Goal: Navigation & Orientation: Go to known website

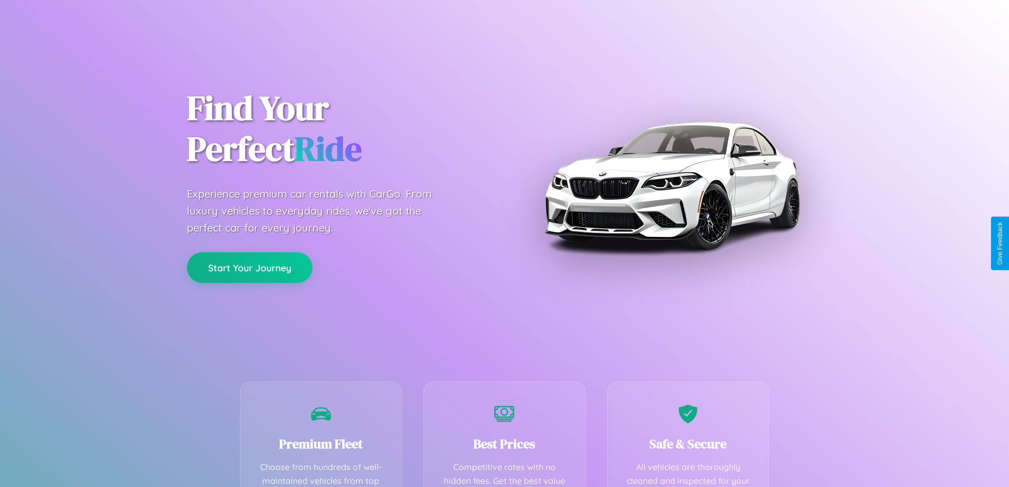
scroll to position [209, 0]
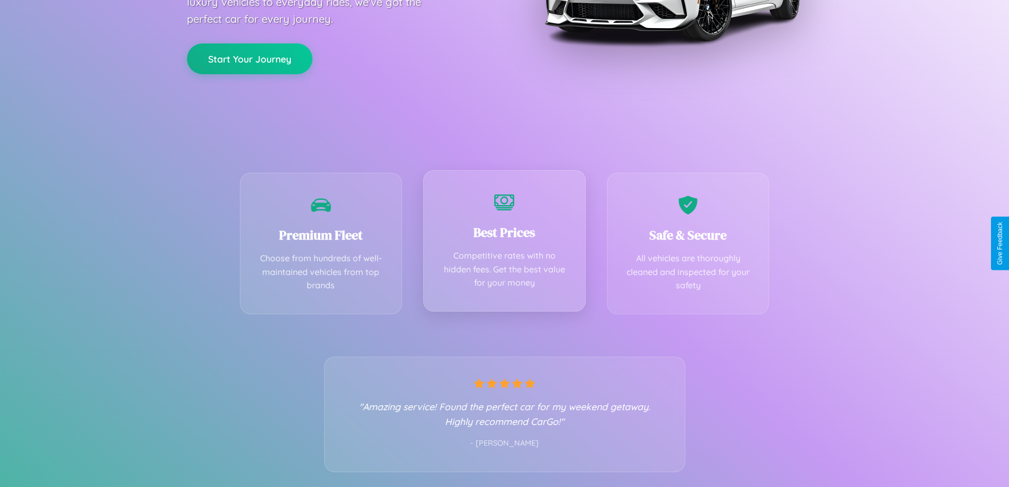
click at [504, 243] on div "Best Prices Competitive rates with no hidden fees. Get the best value for your …" at bounding box center [504, 240] width 163 height 141
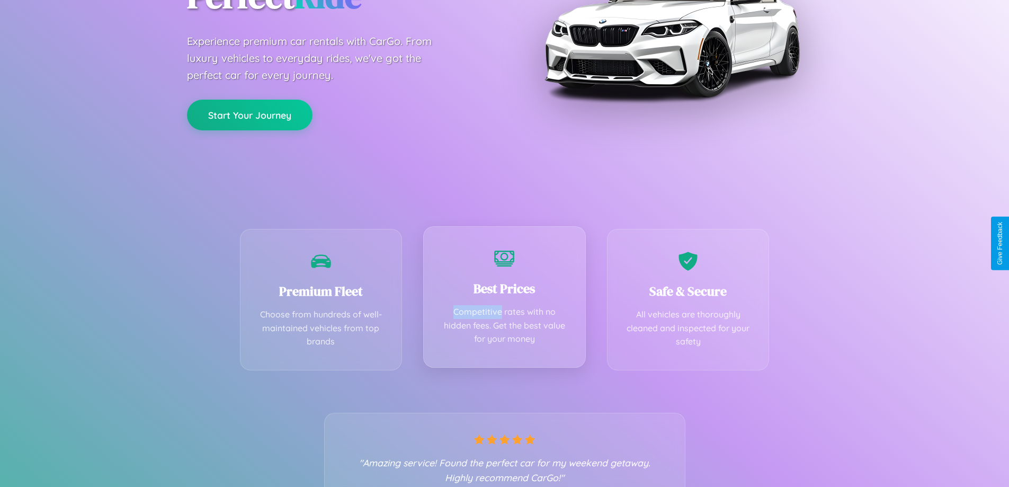
scroll to position [0, 0]
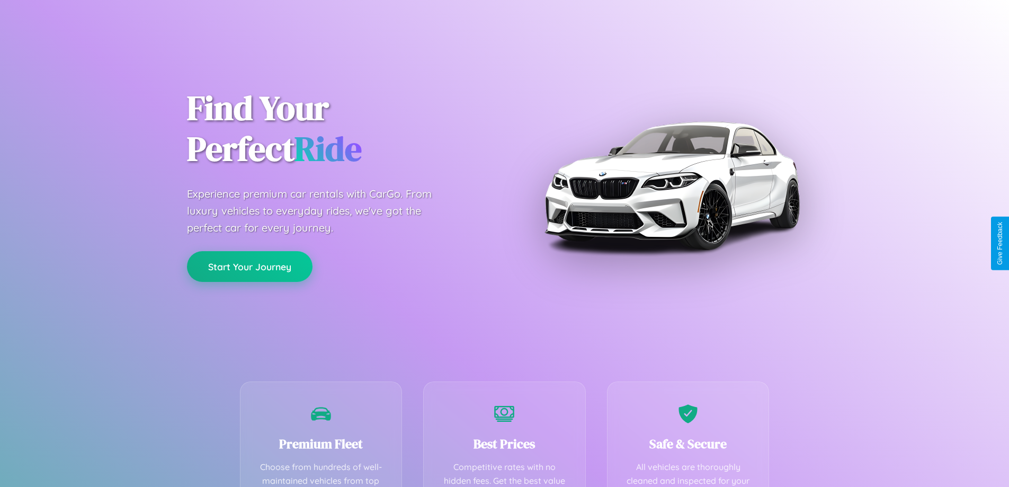
click at [249, 266] on button "Start Your Journey" at bounding box center [250, 266] width 126 height 31
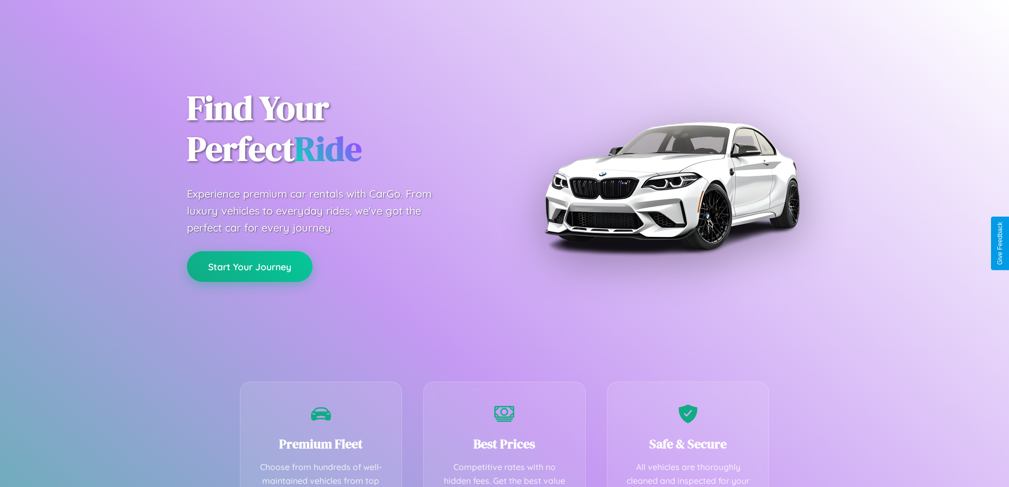
click at [249, 266] on button "Start Your Journey" at bounding box center [250, 266] width 126 height 31
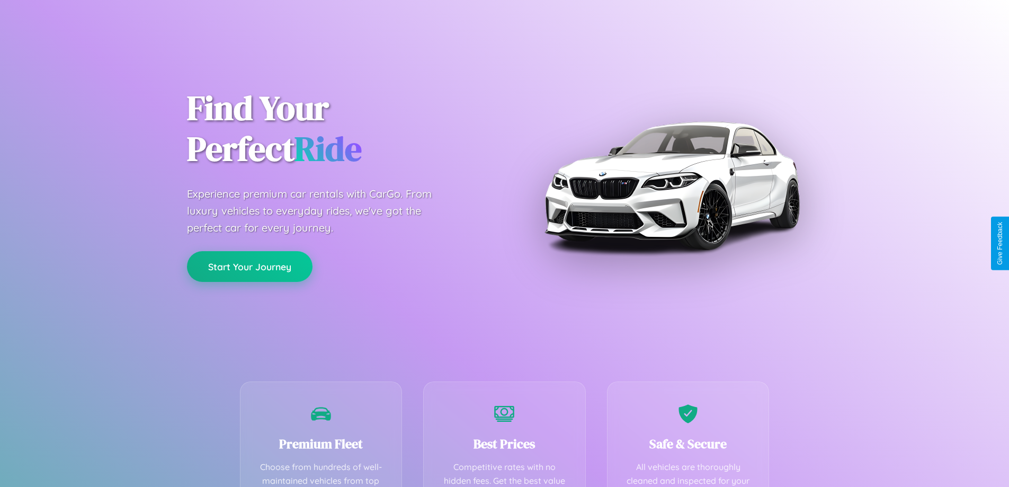
click at [249, 266] on button "Start Your Journey" at bounding box center [250, 266] width 126 height 31
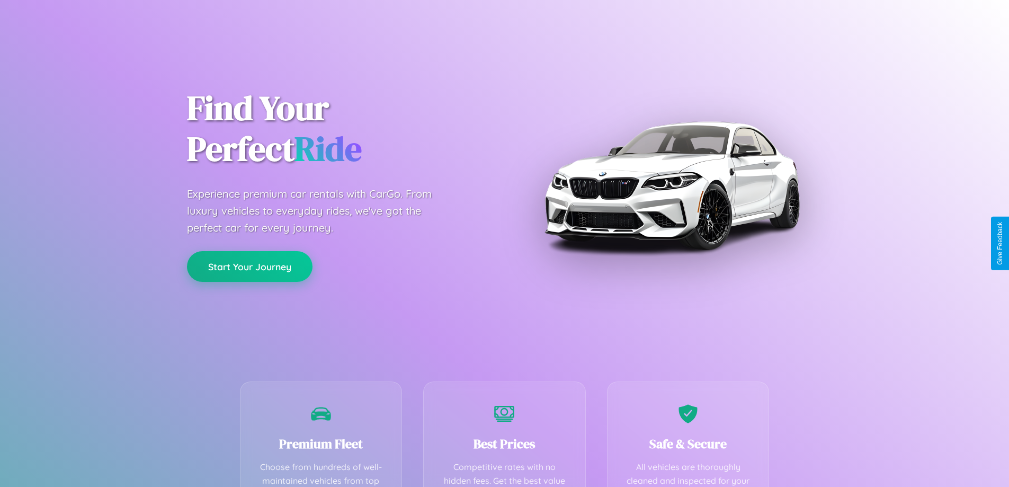
click at [249, 266] on button "Start Your Journey" at bounding box center [250, 266] width 126 height 31
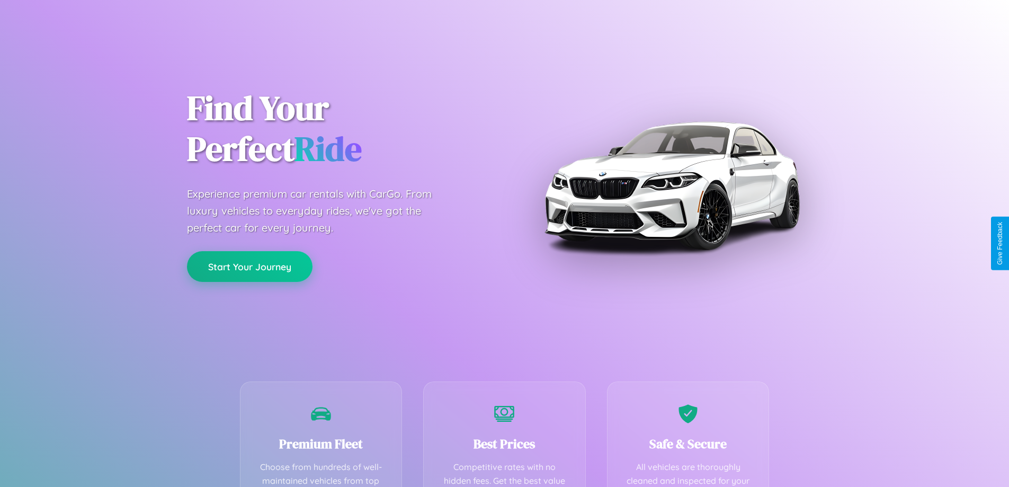
click at [249, 266] on button "Start Your Journey" at bounding box center [250, 266] width 126 height 31
